Goal: Task Accomplishment & Management: Use online tool/utility

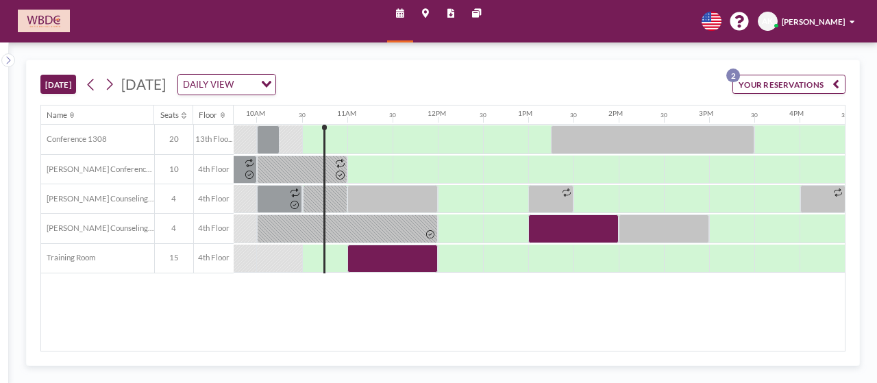
scroll to position [0, 891]
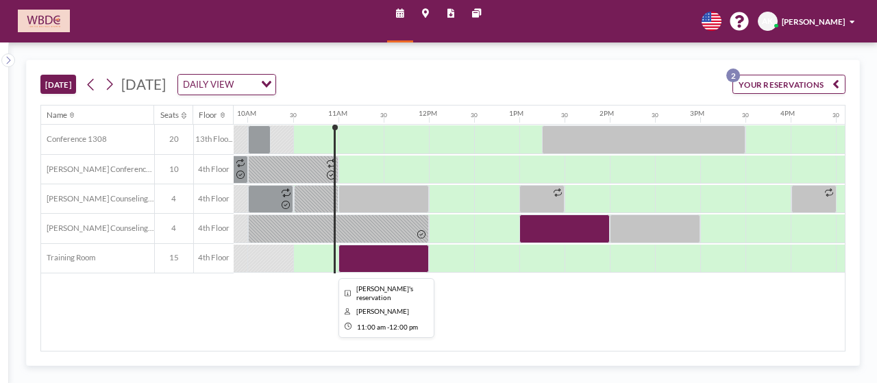
click at [367, 256] on div at bounding box center [384, 259] width 90 height 28
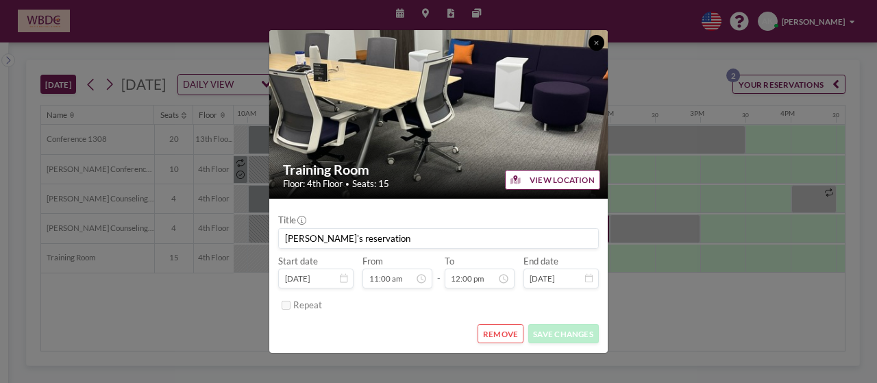
click at [599, 45] on button at bounding box center [597, 43] width 16 height 16
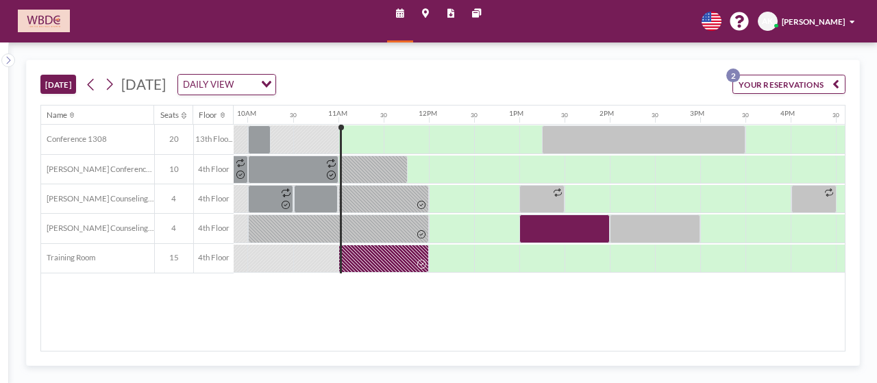
click at [390, 272] on div "Name Seats Floor 12AM 30 1AM 30 2AM 30 3AM 30 4AM 30 5AM 30 6AM 30 7AM 30 8AM 3…" at bounding box center [443, 229] width 805 height 246
click at [378, 255] on div at bounding box center [384, 259] width 90 height 28
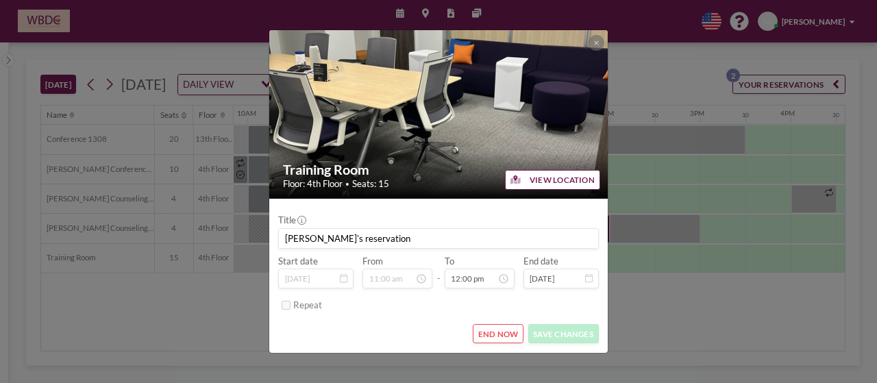
click at [501, 339] on button "END NOW" at bounding box center [498, 333] width 51 height 19
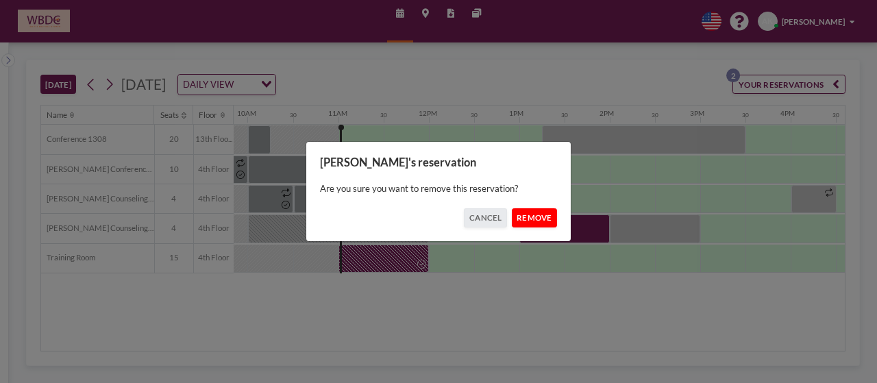
click at [528, 221] on button "REMOVE" at bounding box center [535, 217] width 46 height 19
